Goal: Find specific page/section: Find specific page/section

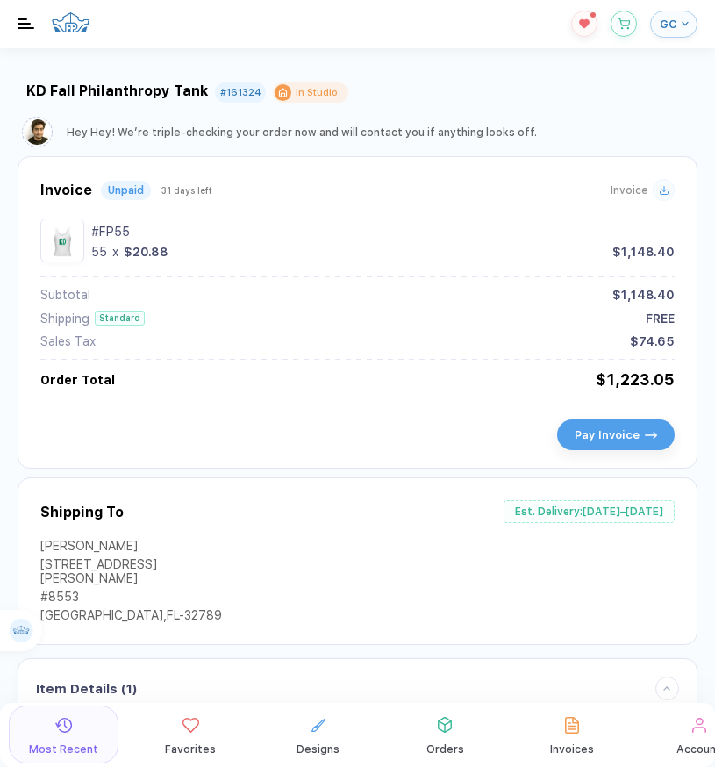
click at [685, 30] on button "GC" at bounding box center [673, 24] width 47 height 27
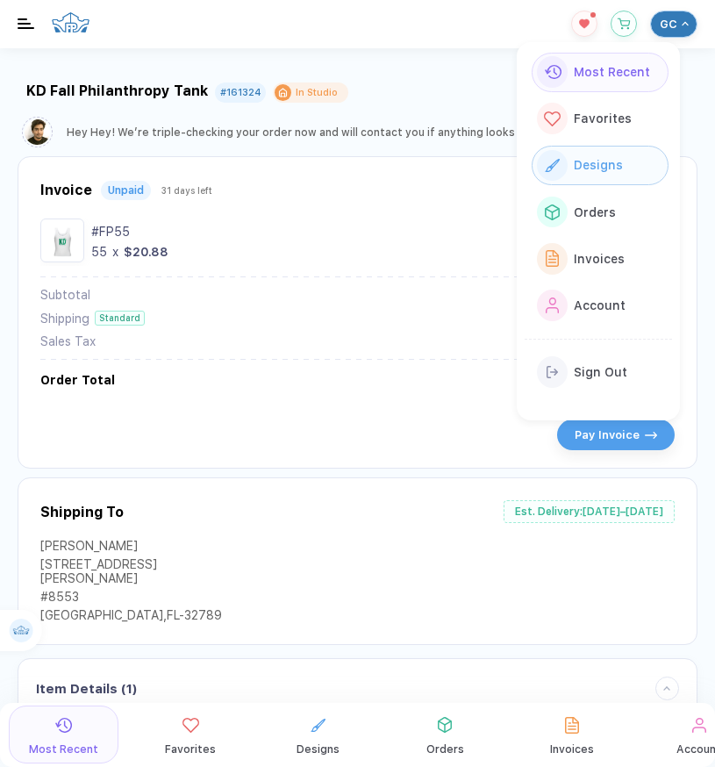
click at [596, 172] on div "Designs" at bounding box center [595, 164] width 54 height 19
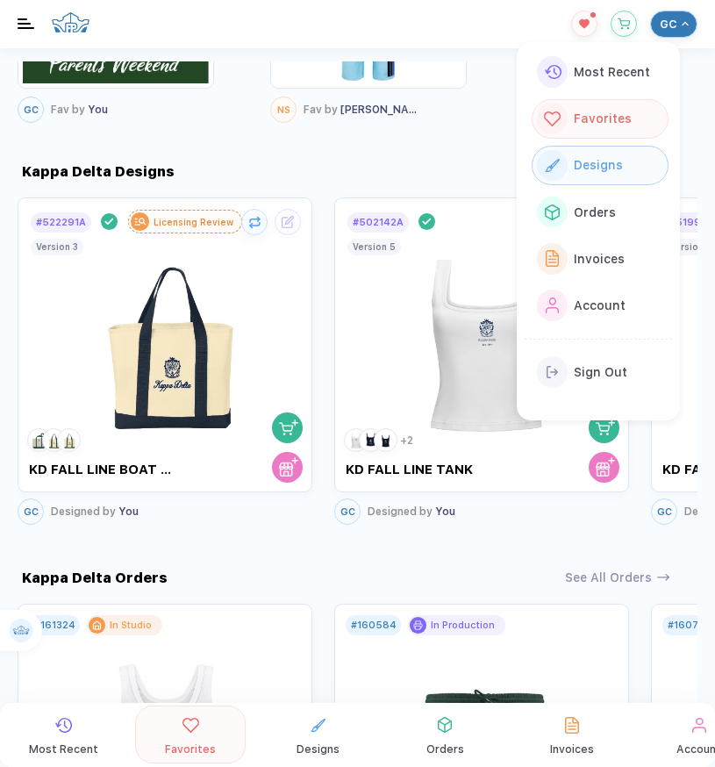
scroll to position [1310, 0]
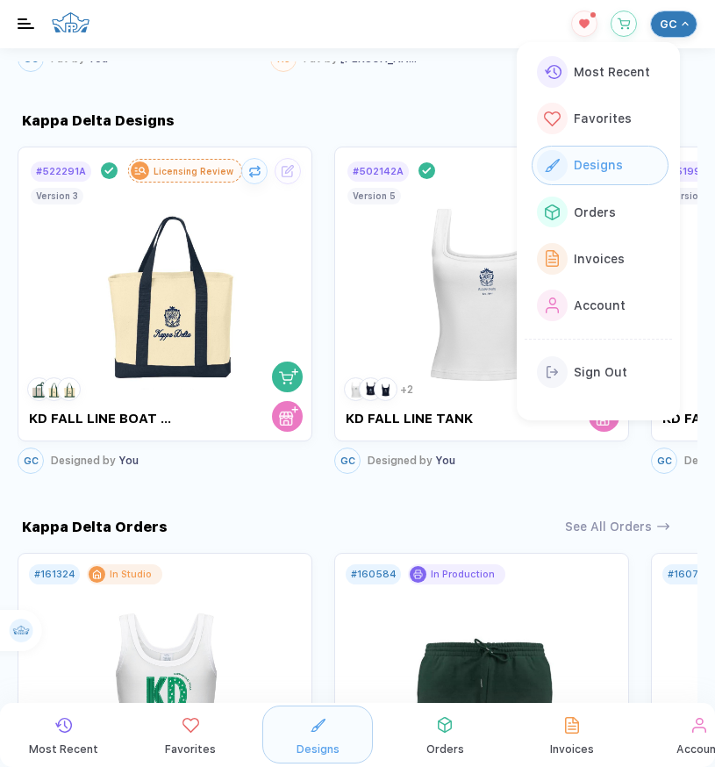
click at [429, 488] on div "Kappa Delta Orders See All Orders # 161324 In Studio KD Fall Philanthropy Tank …" at bounding box center [357, 681] width 715 height 406
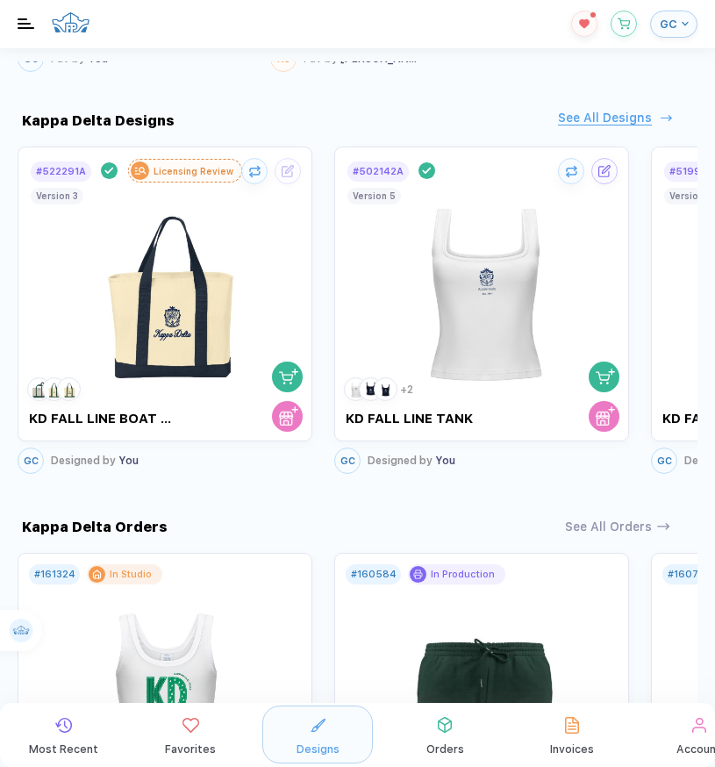
click at [649, 111] on button "See All Designs" at bounding box center [613, 118] width 111 height 15
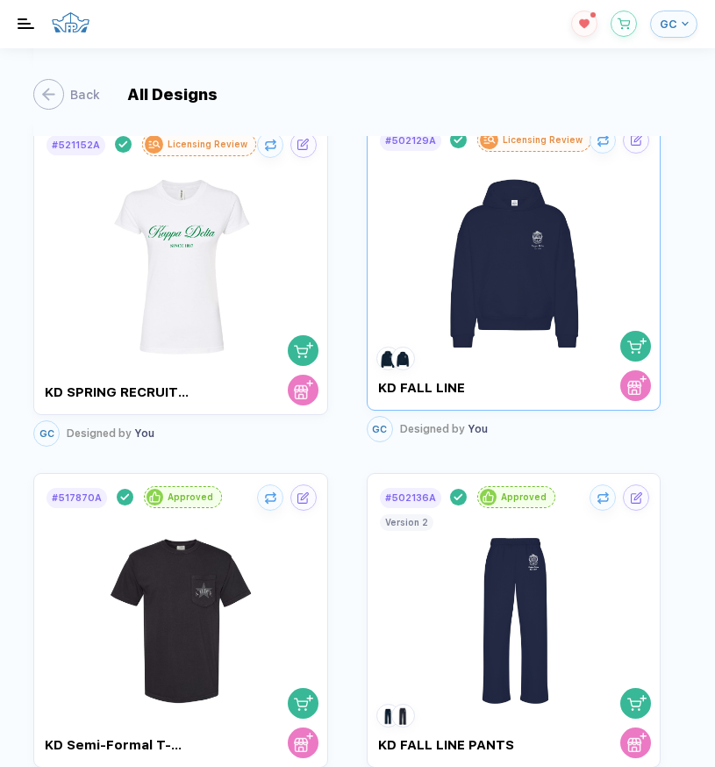
scroll to position [1137, 0]
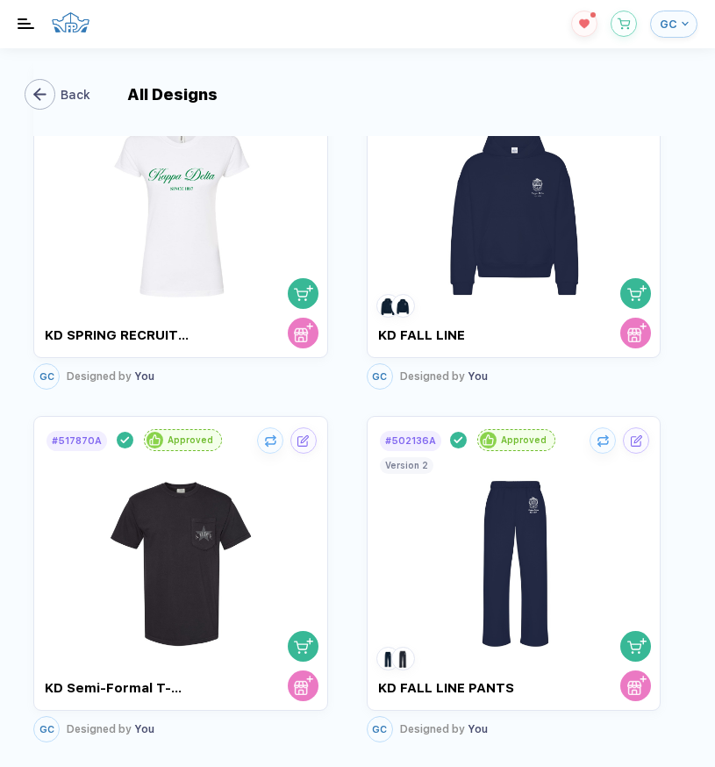
click at [50, 104] on div "button" at bounding box center [40, 94] width 31 height 31
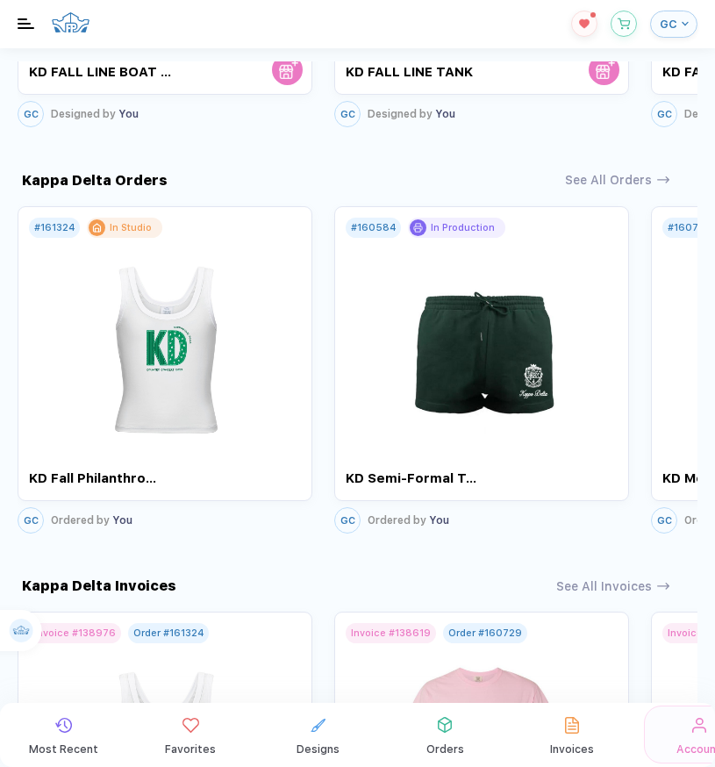
scroll to position [1037, 0]
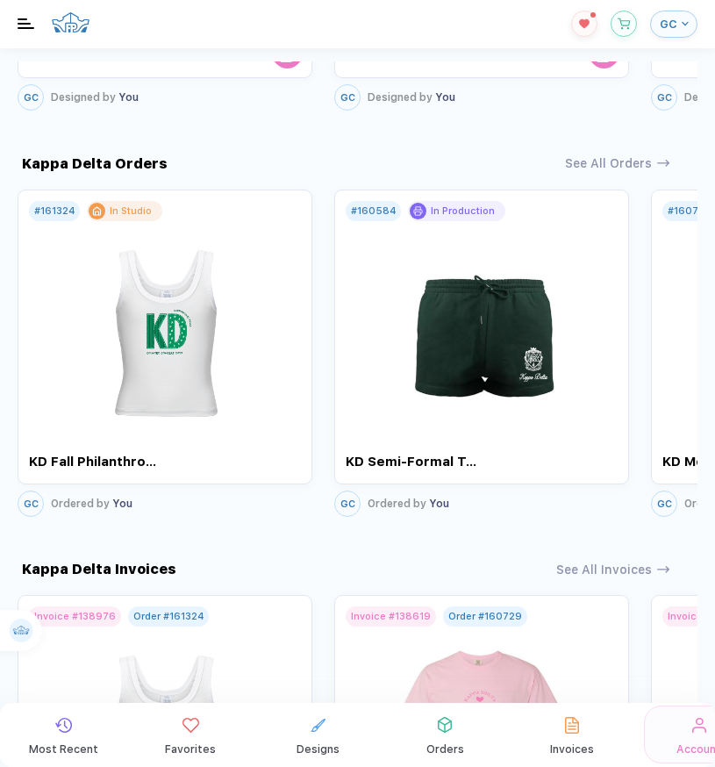
click at [619, 180] on div "Kappa Delta Orders See All Orders # 161324 In Studio KD Fall Philanthropy Tank …" at bounding box center [357, 318] width 715 height 406
click at [619, 169] on div "See All Orders" at bounding box center [608, 161] width 87 height 15
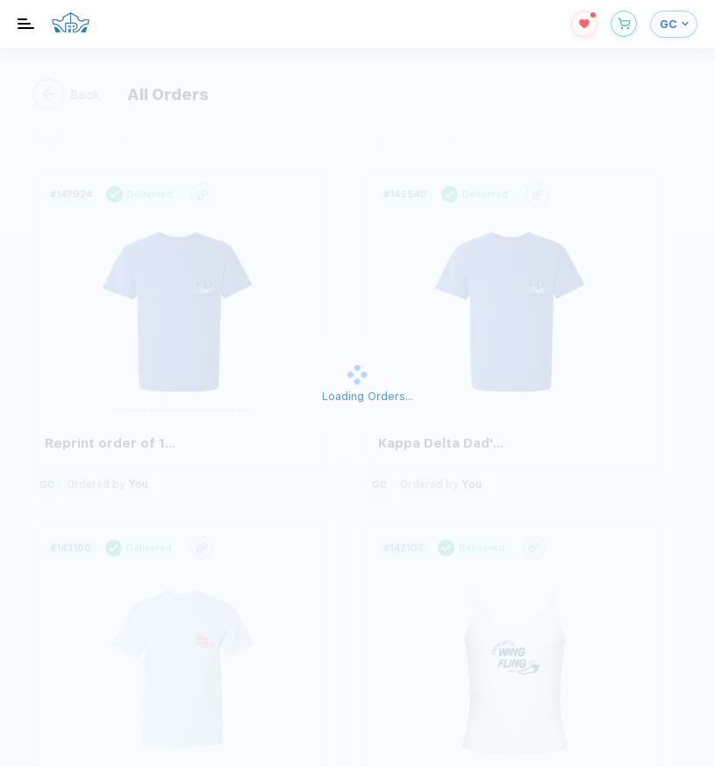
scroll to position [1066, 0]
